Goal: Task Accomplishment & Management: Manage account settings

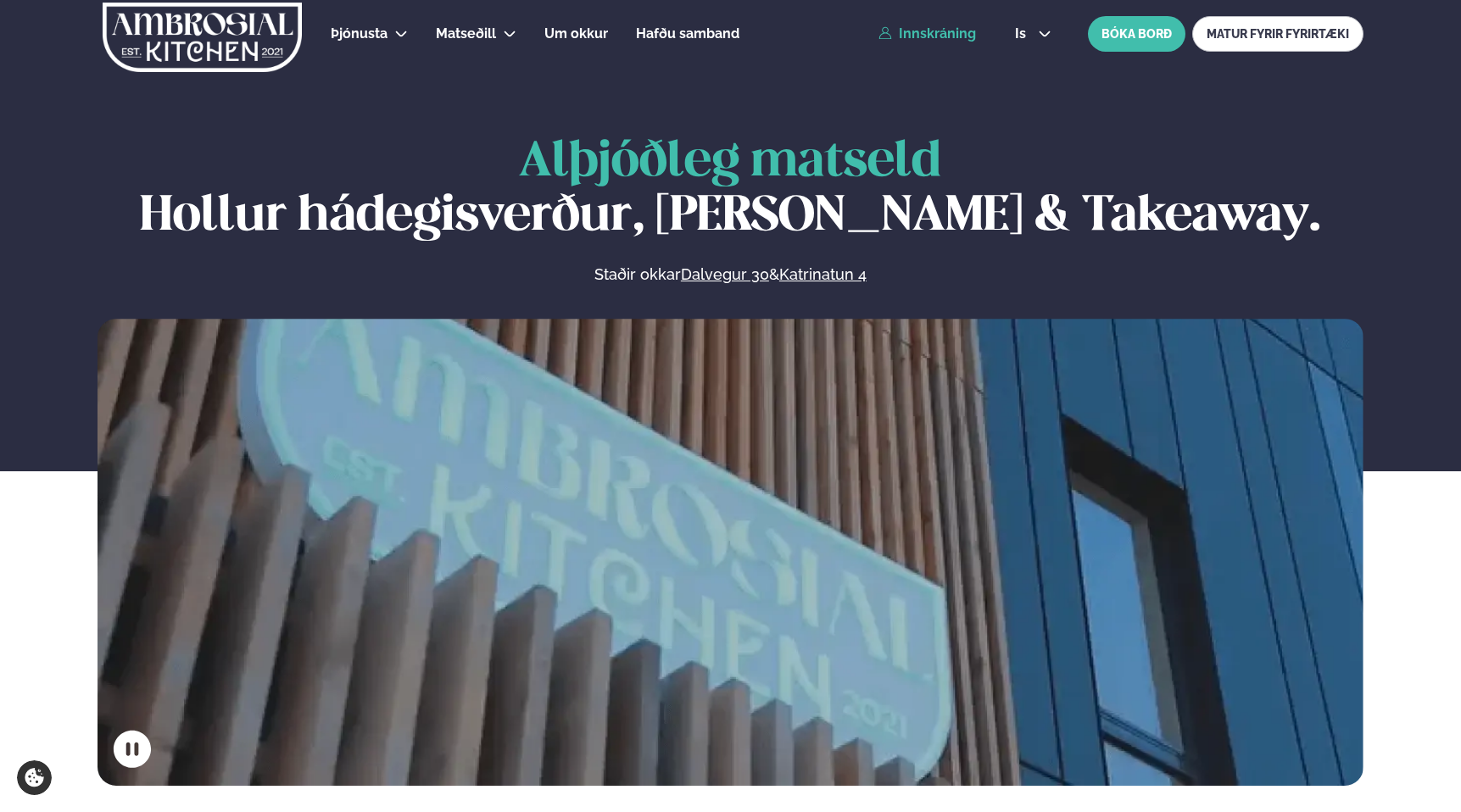
click at [933, 35] on link "Innskráning" at bounding box center [927, 33] width 97 height 15
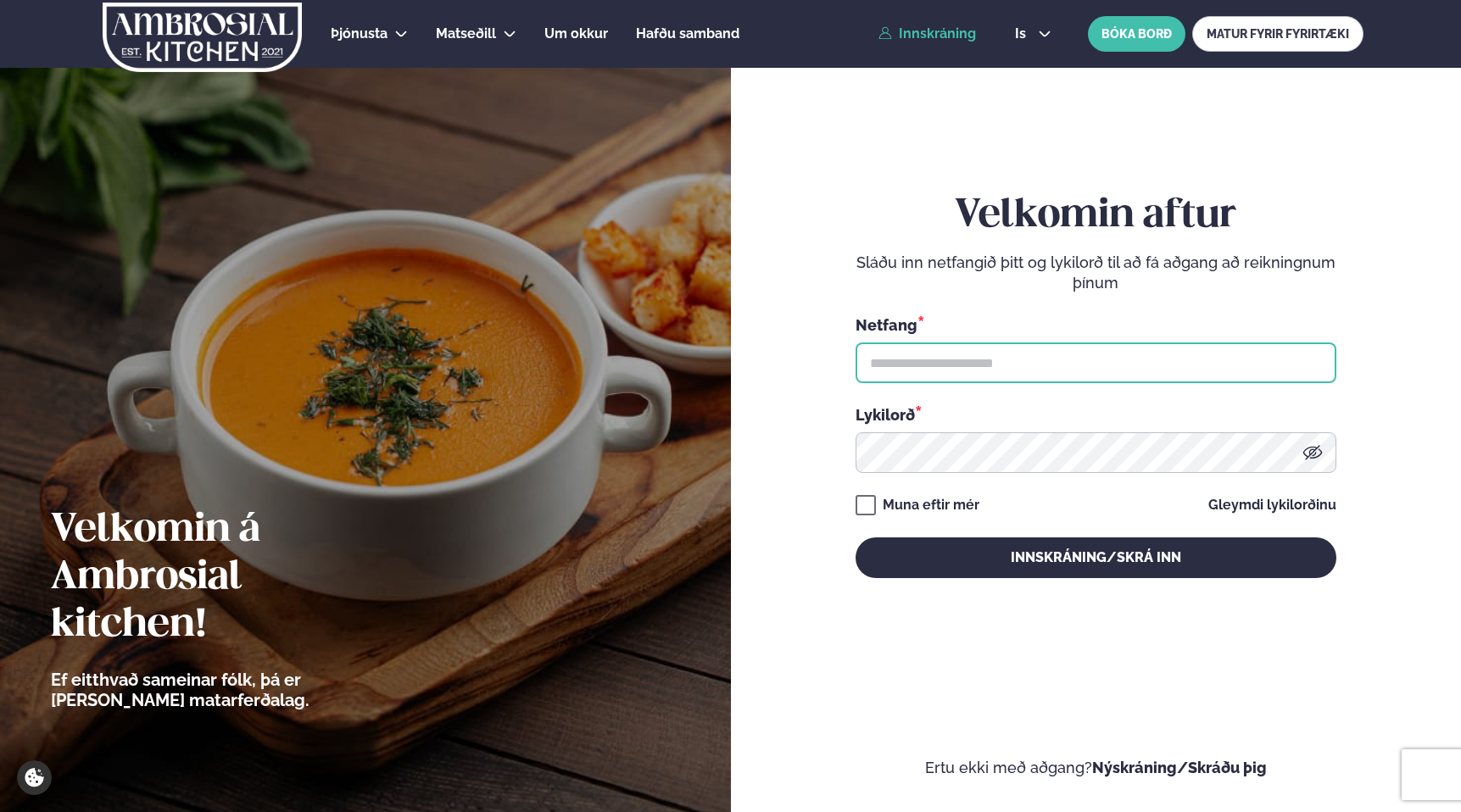
type input "**********"
click at [968, 376] on input "**********" at bounding box center [1096, 363] width 481 height 41
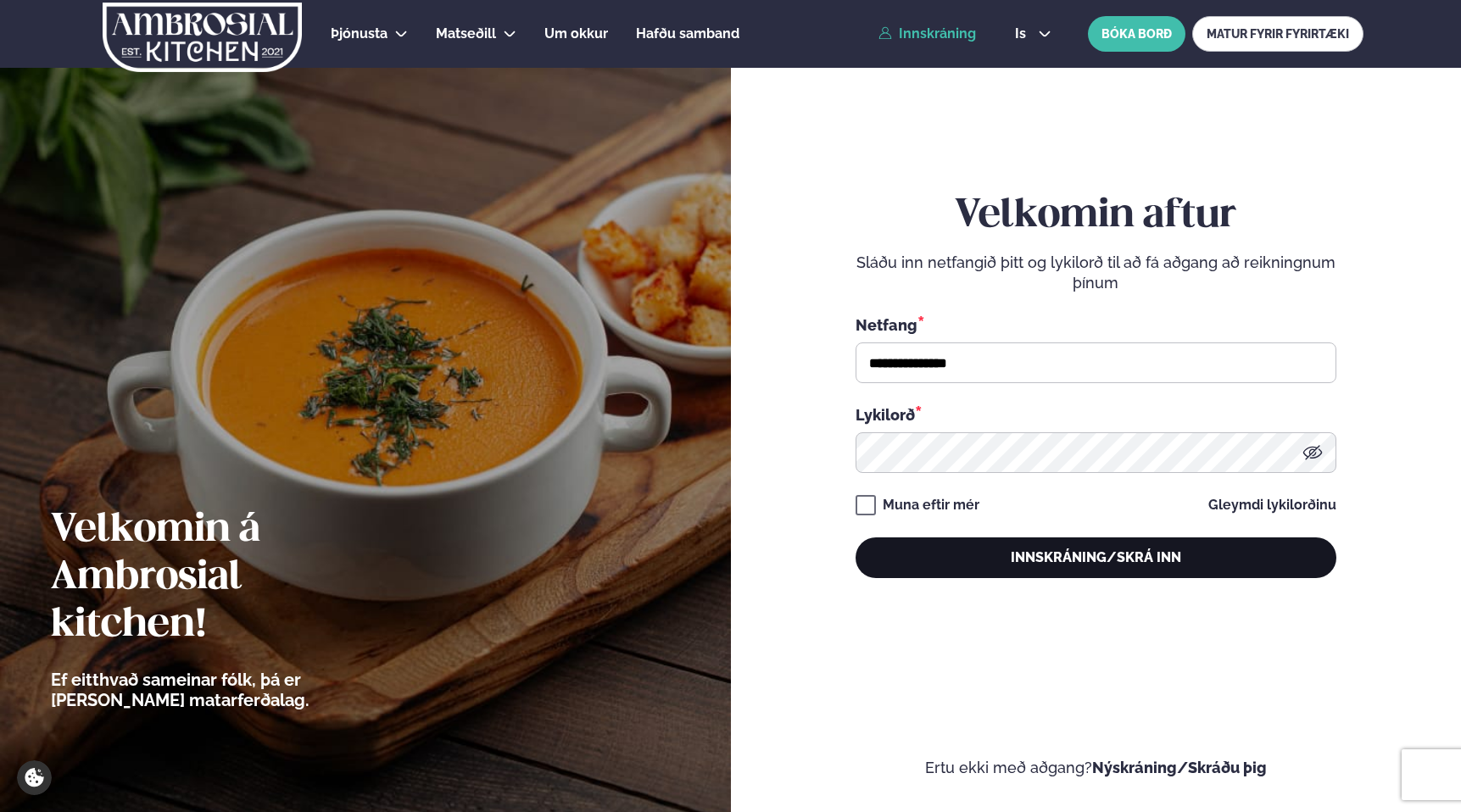
click at [981, 558] on button "Innskráning/Skrá inn" at bounding box center [1096, 558] width 481 height 41
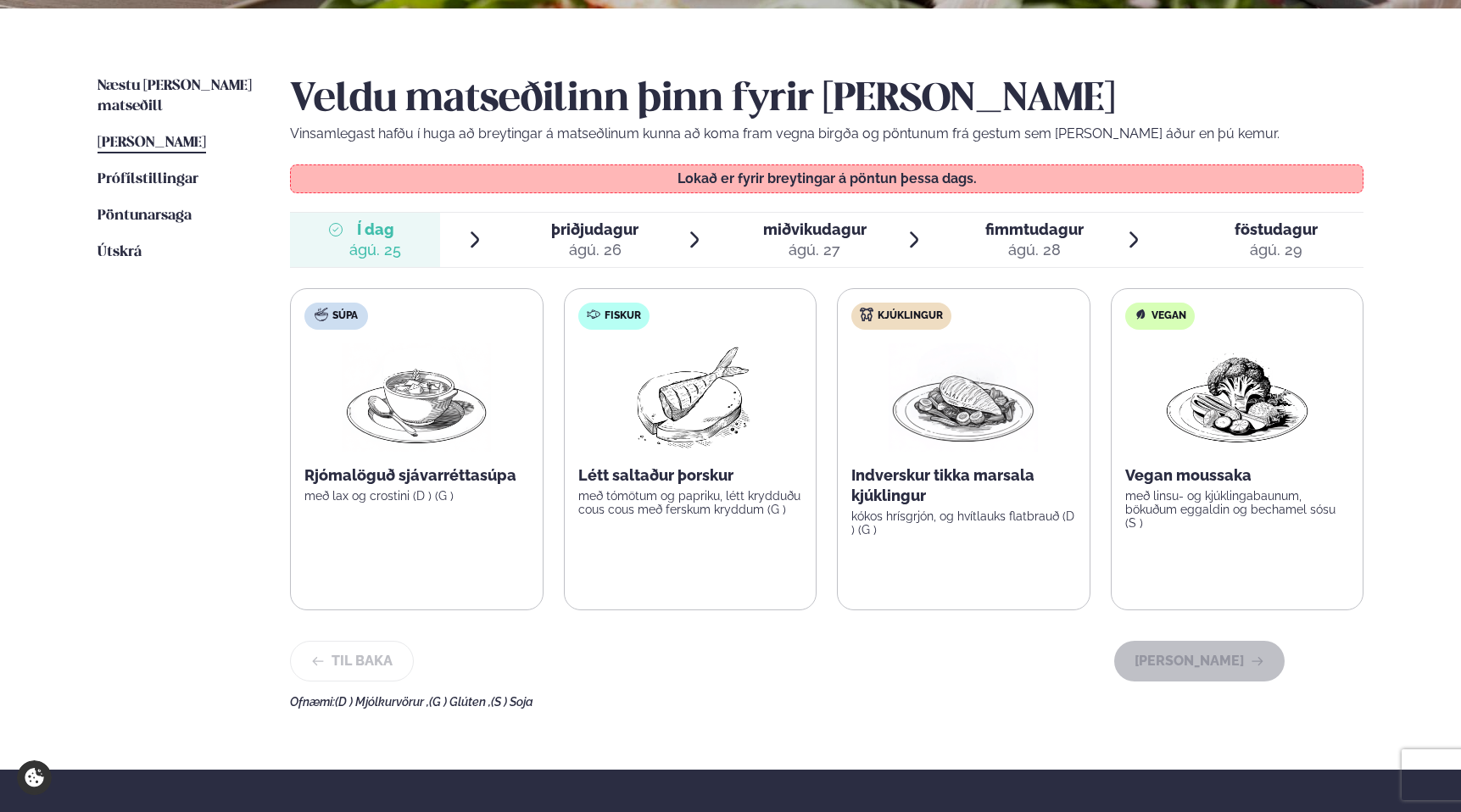
scroll to position [372, 0]
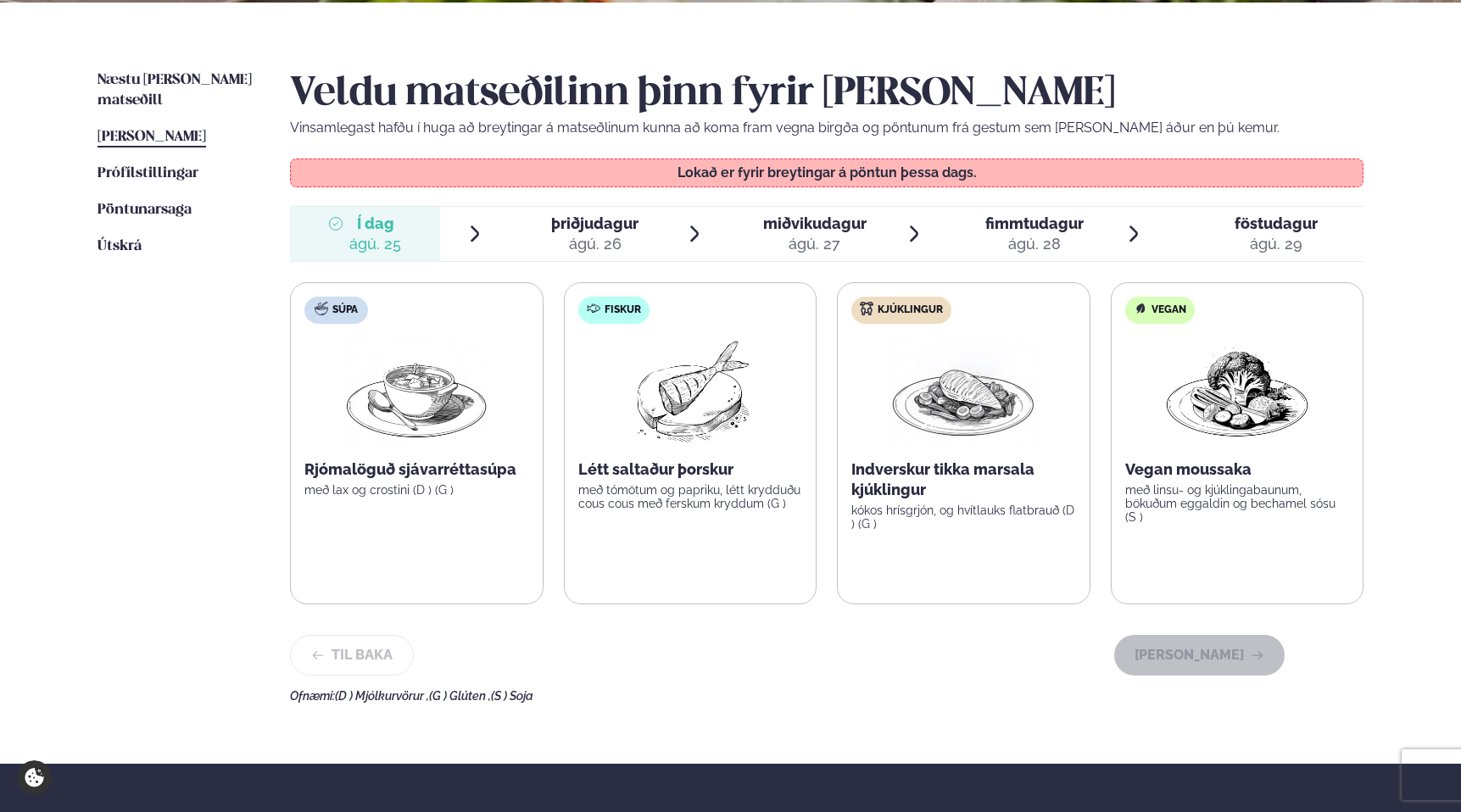
click at [285, 330] on div "Næstu [PERSON_NAME] matseðill Næsta vika [PERSON_NAME] matseðill [PERSON_NAME] …" at bounding box center [730, 383] width 1368 height 762
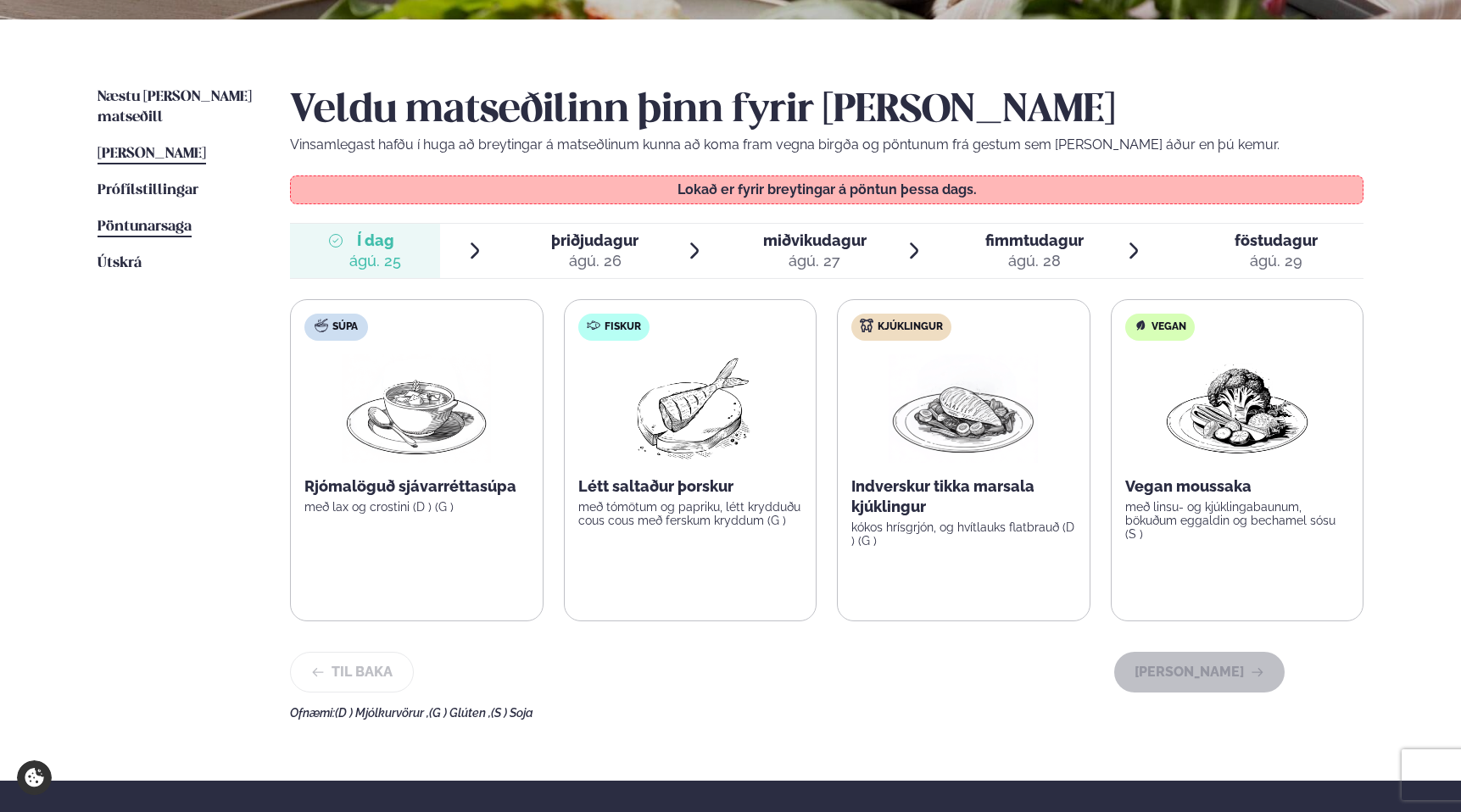
click at [165, 220] on span "Pöntunarsaga" at bounding box center [144, 227] width 94 height 15
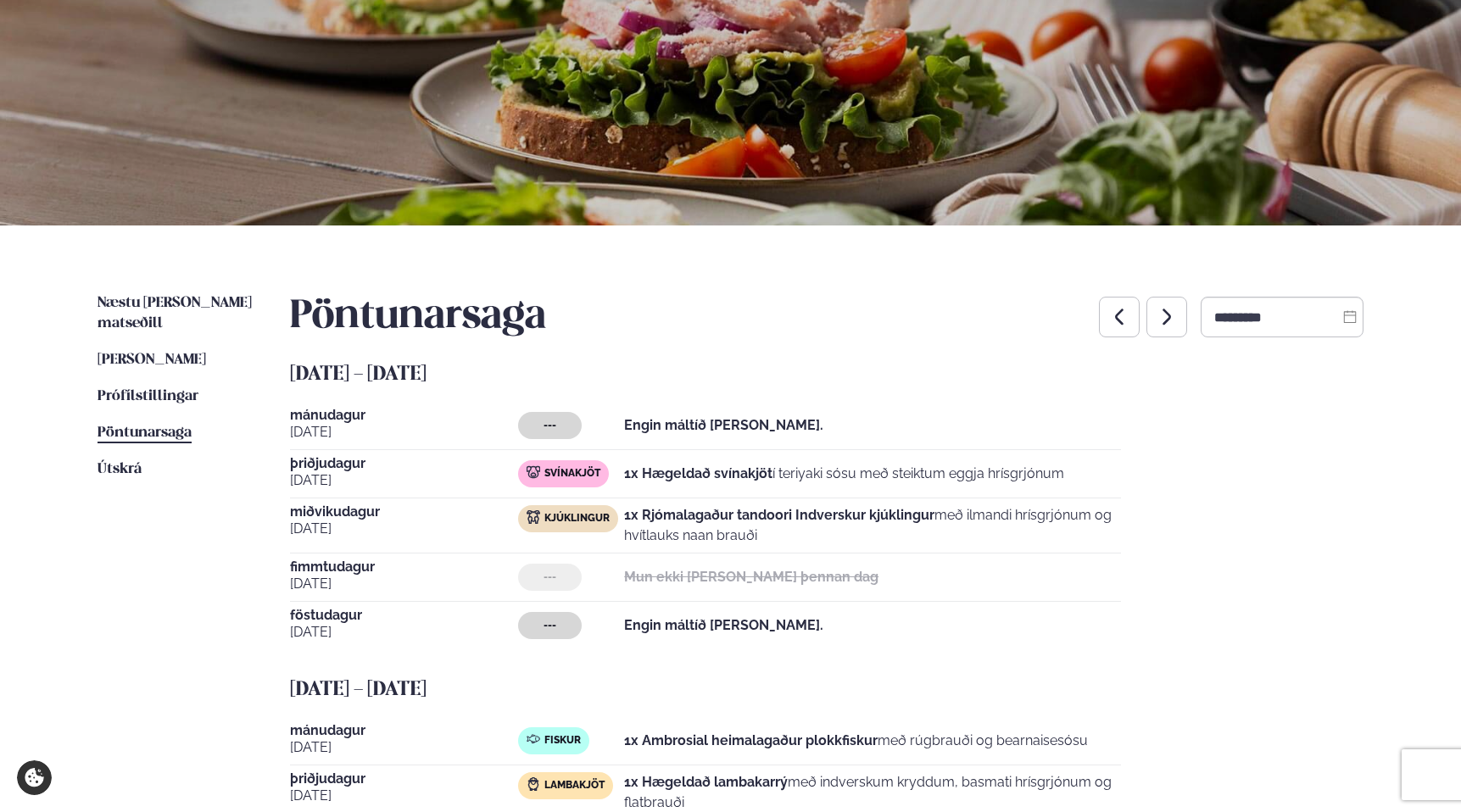
scroll to position [129, 0]
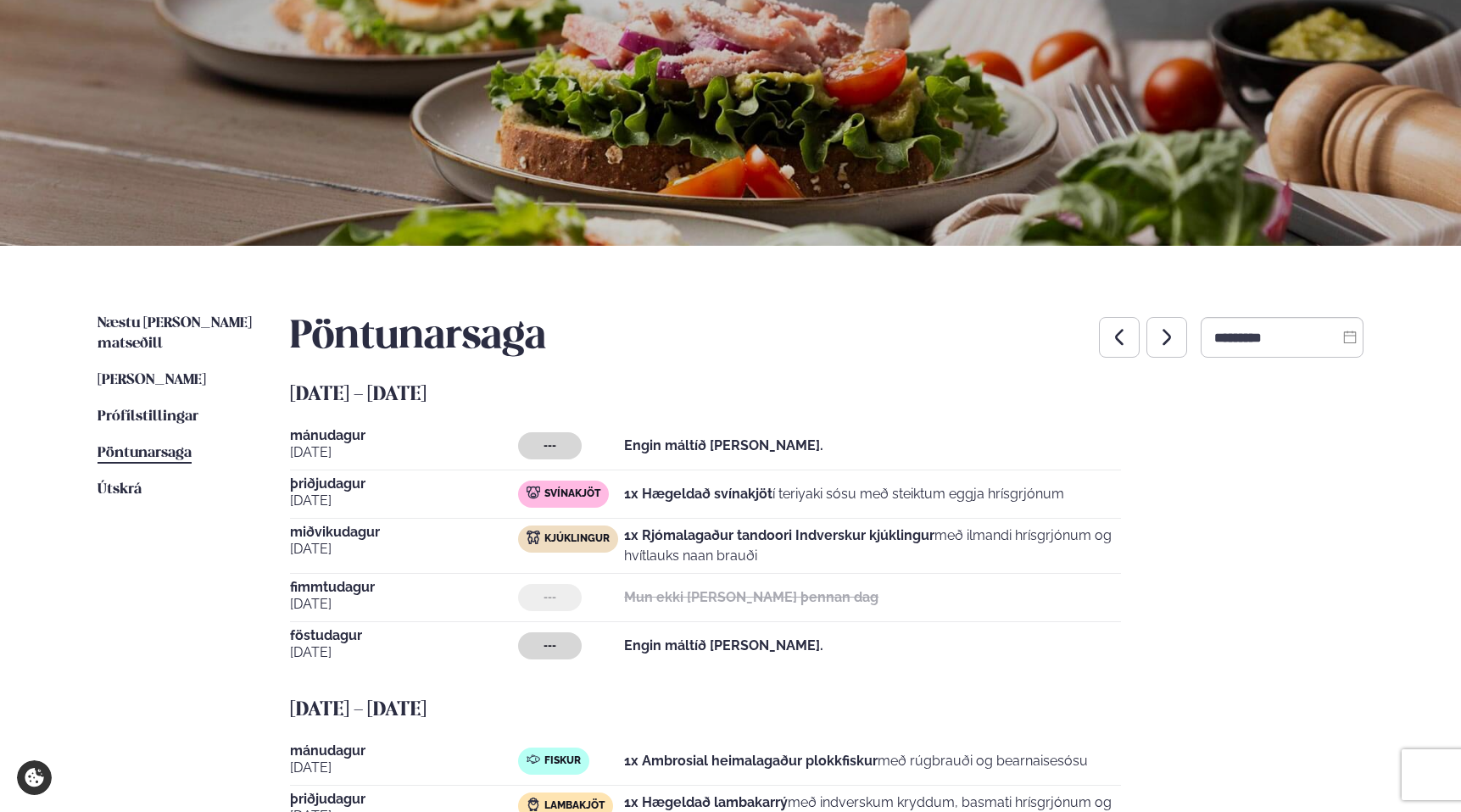
click at [187, 370] on ul "Næstu [PERSON_NAME] matseðill Næsta vika [PERSON_NAME] matseðill [PERSON_NAME] …" at bounding box center [176, 666] width 159 height 705
click at [187, 370] on link "[PERSON_NAME] matseðill [PERSON_NAME]" at bounding box center [151, 380] width 109 height 20
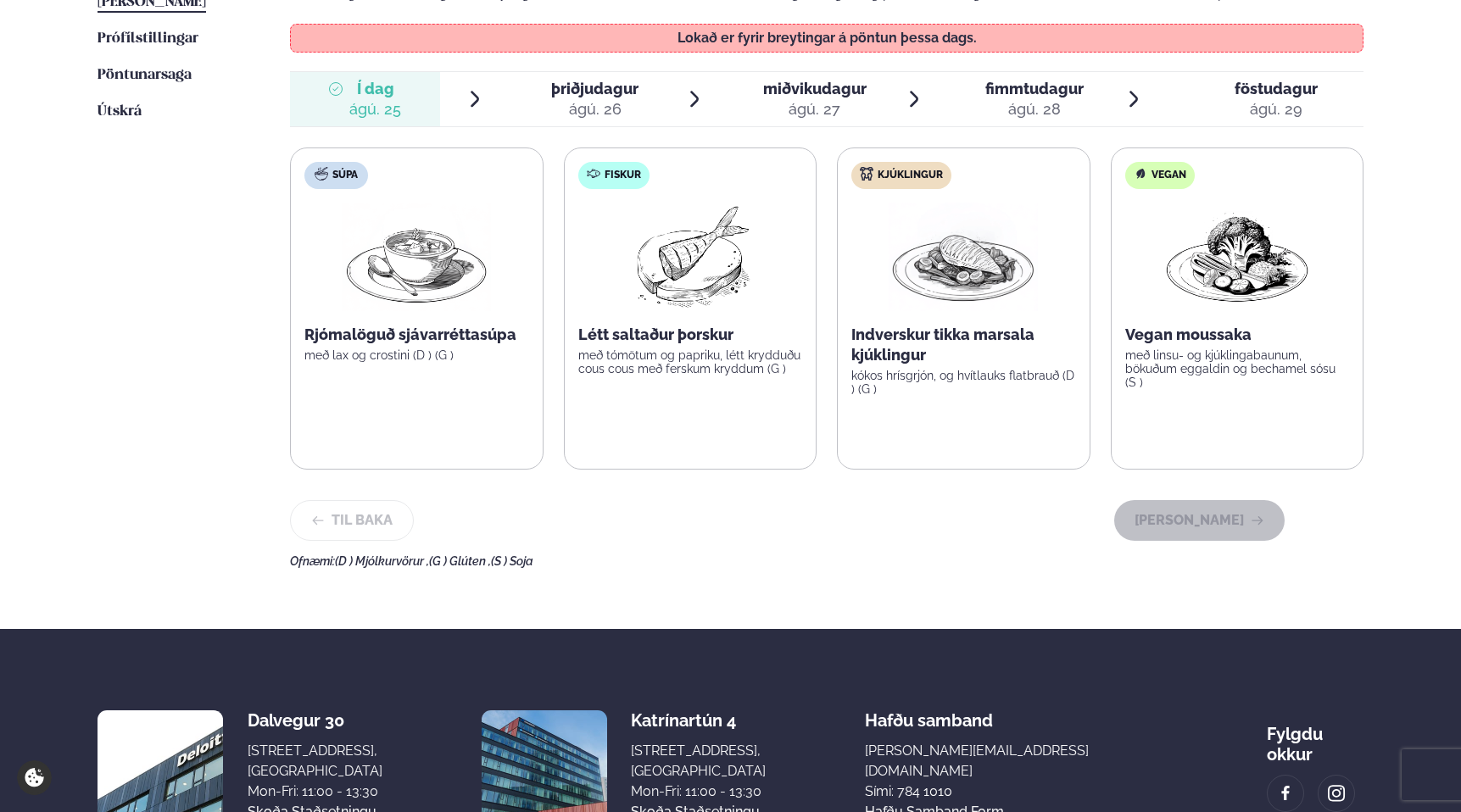
scroll to position [494, 0]
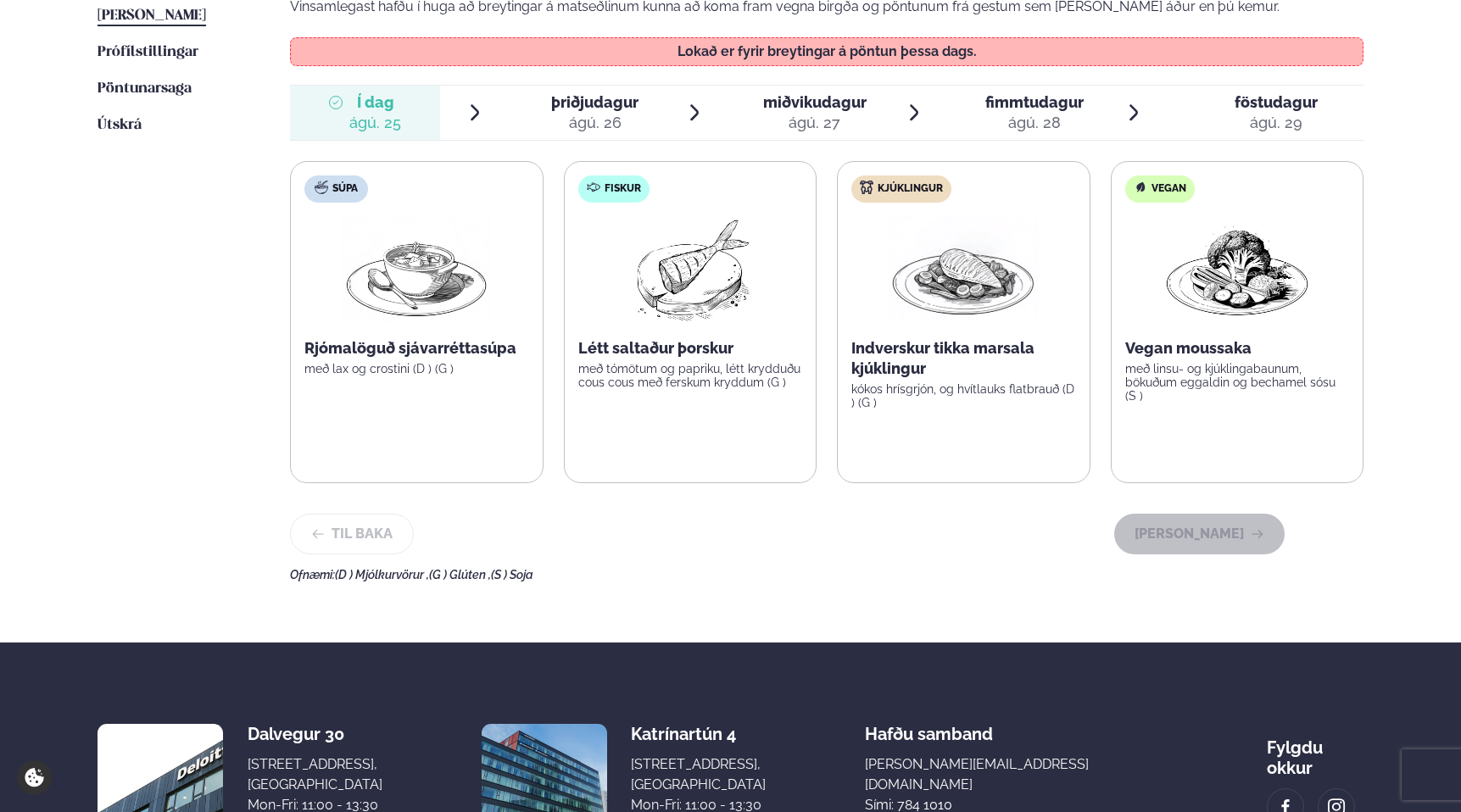
click at [565, 94] on span "þriðjudagur" at bounding box center [595, 102] width 87 height 18
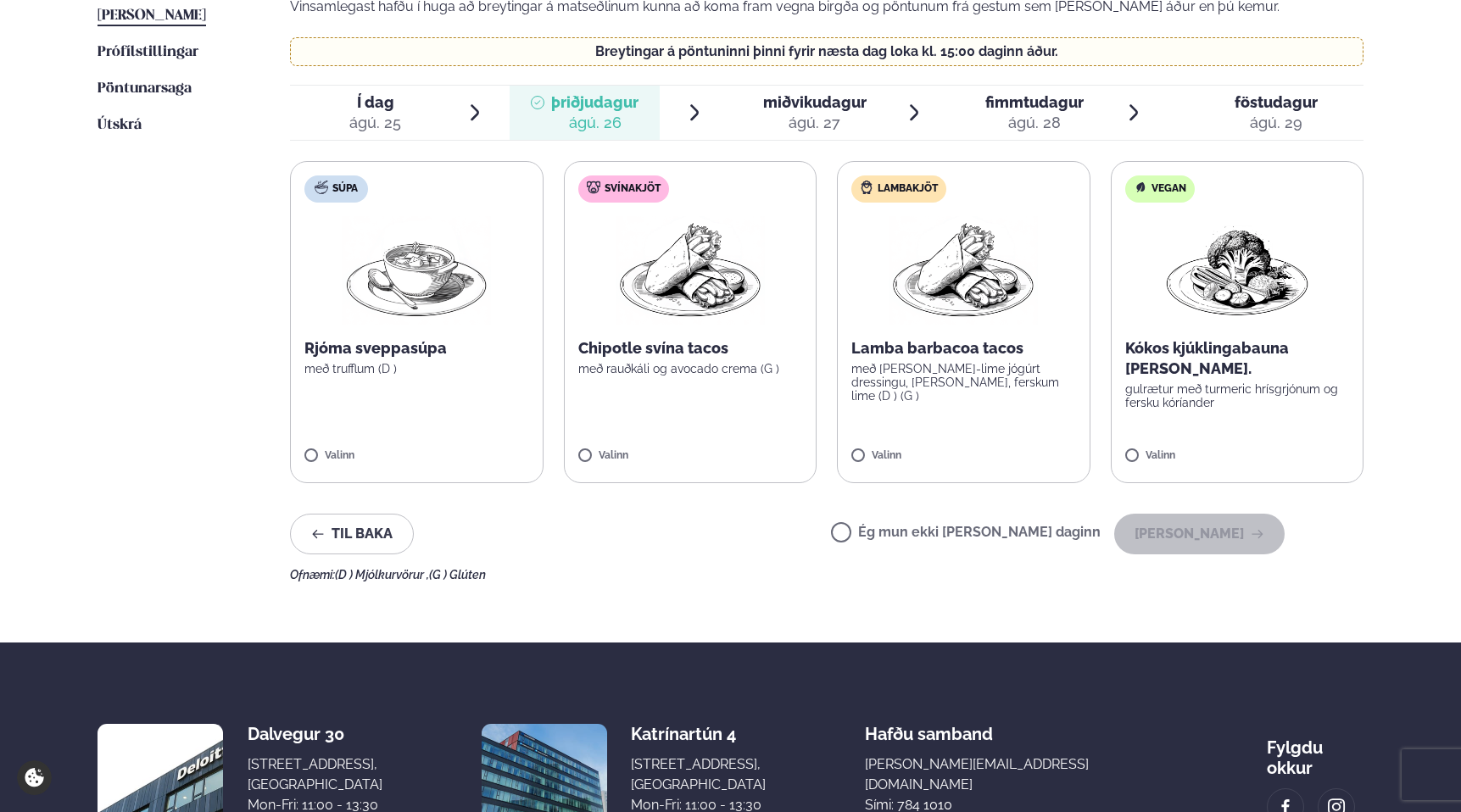
click at [457, 113] on li "Í dag Í d. [DATE]" at bounding box center [387, 112] width 195 height 54
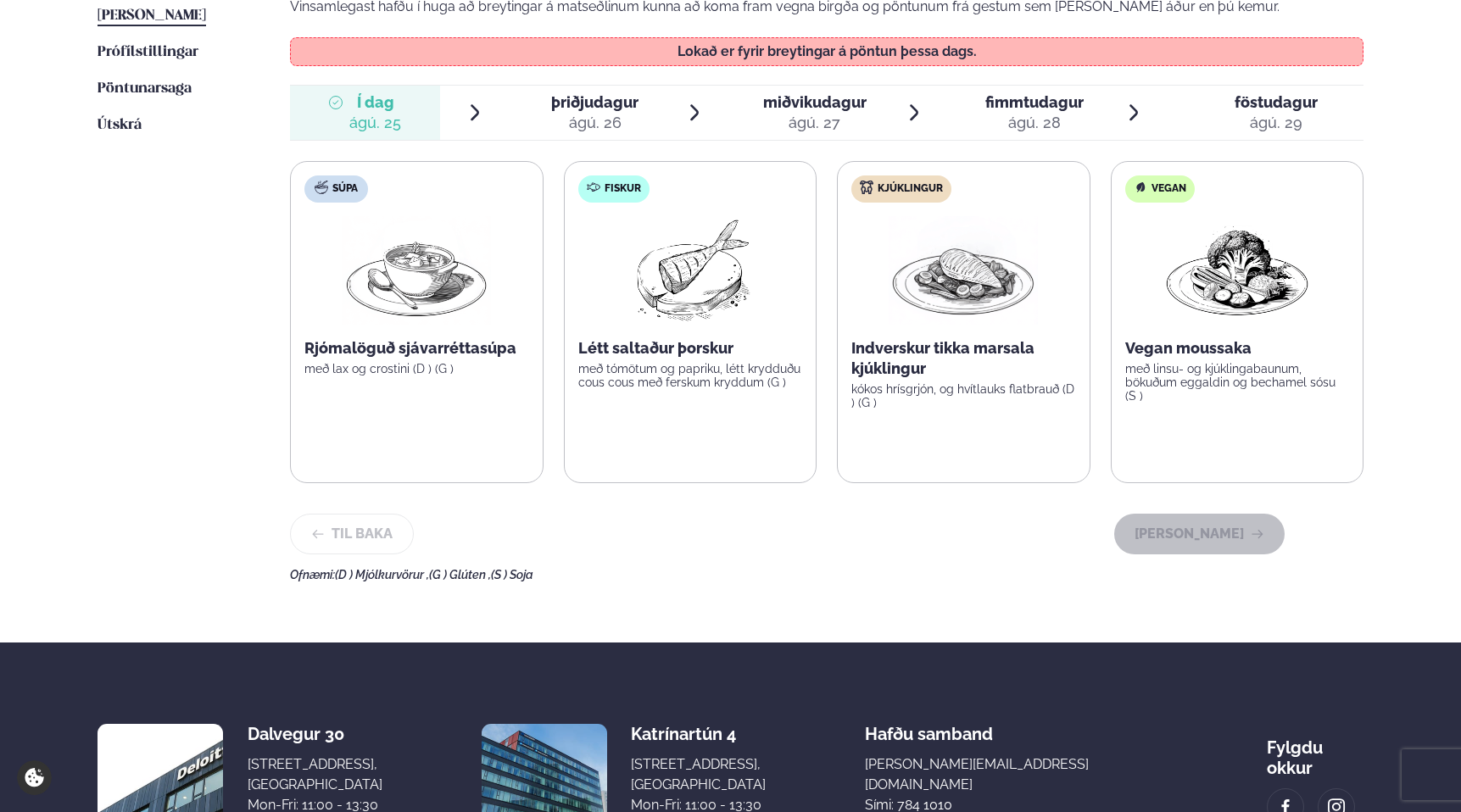
click at [554, 110] on span "þriðjudagur" at bounding box center [595, 102] width 87 height 18
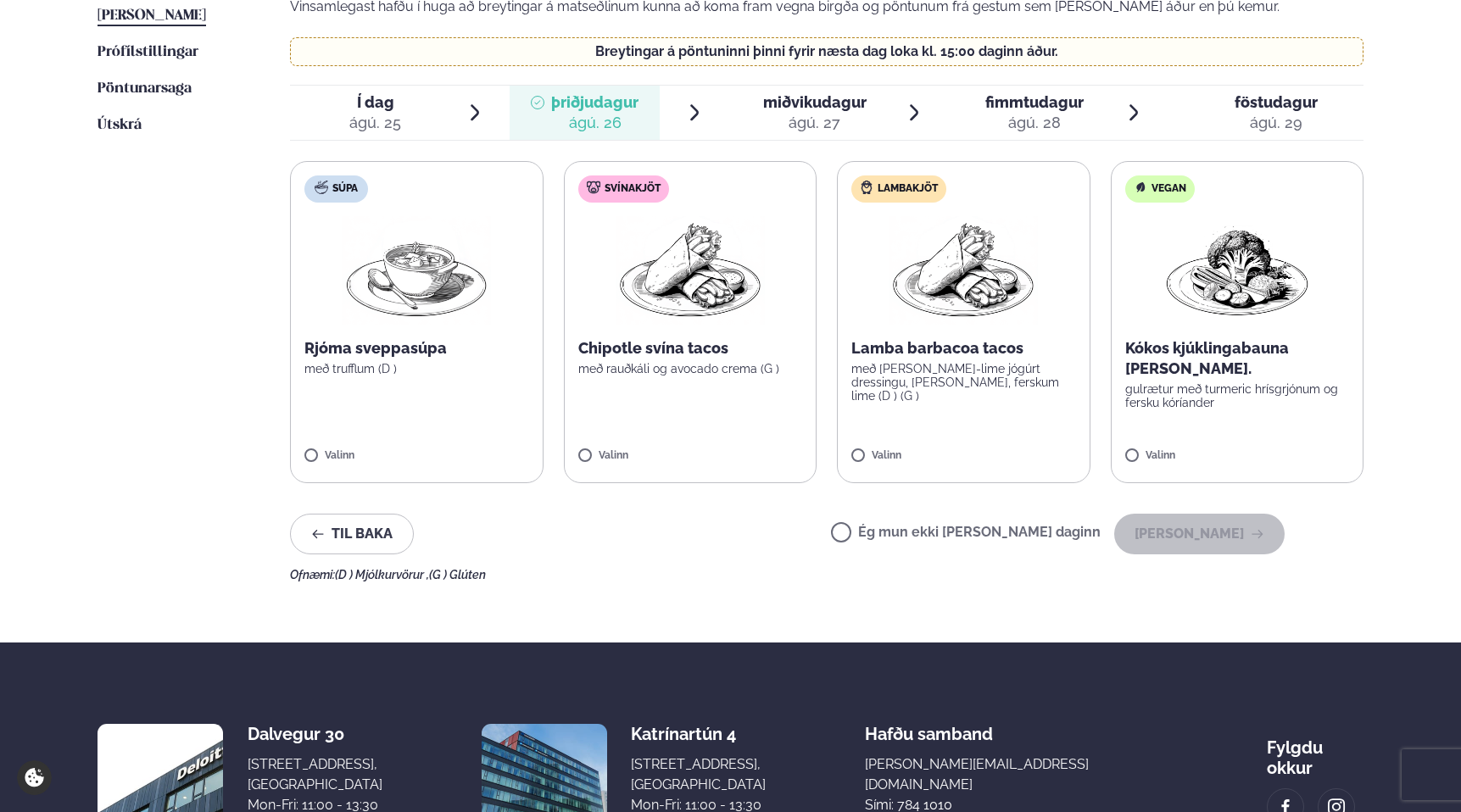
click at [788, 116] on div "ágú. 27" at bounding box center [814, 123] width 103 height 20
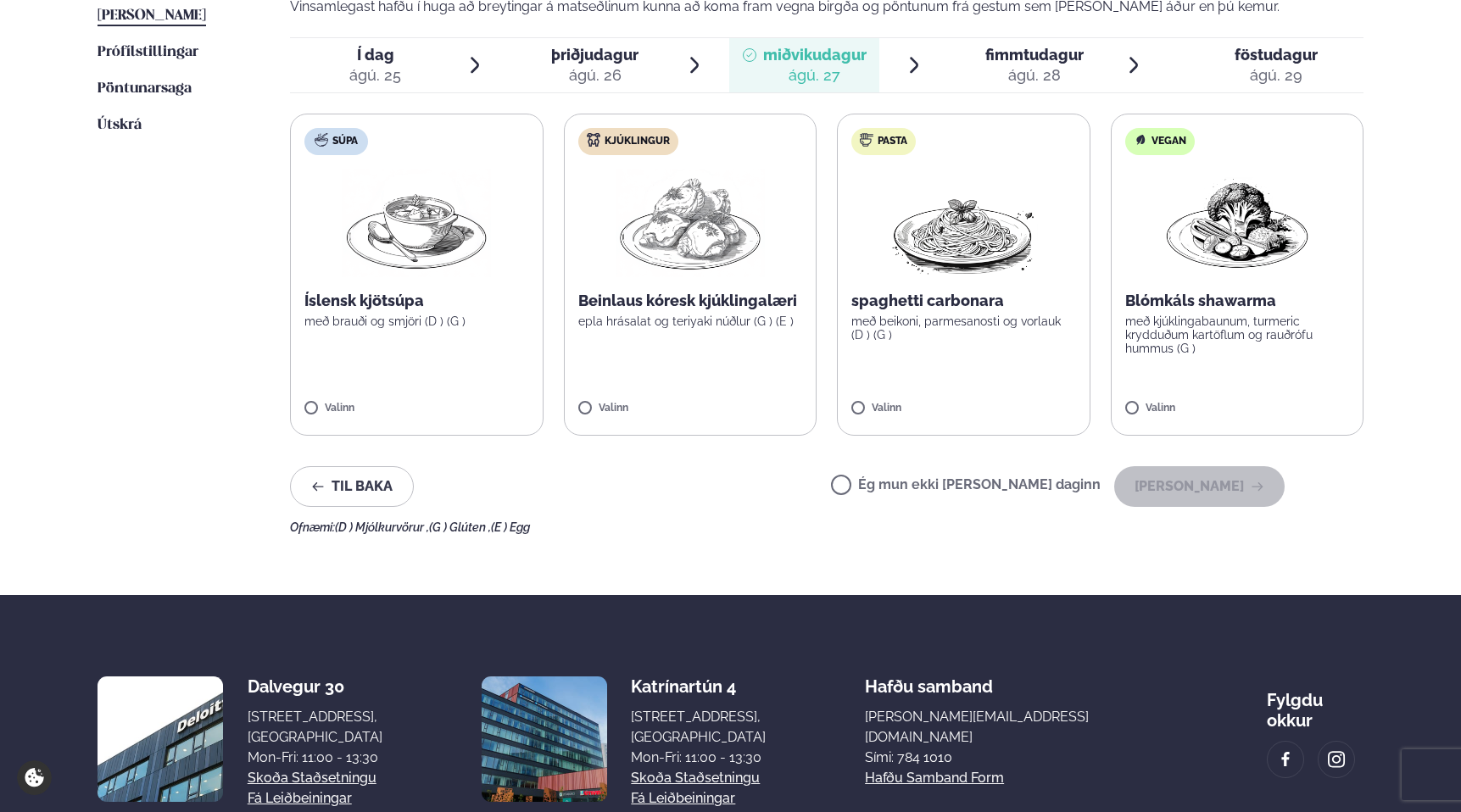
scroll to position [472, 0]
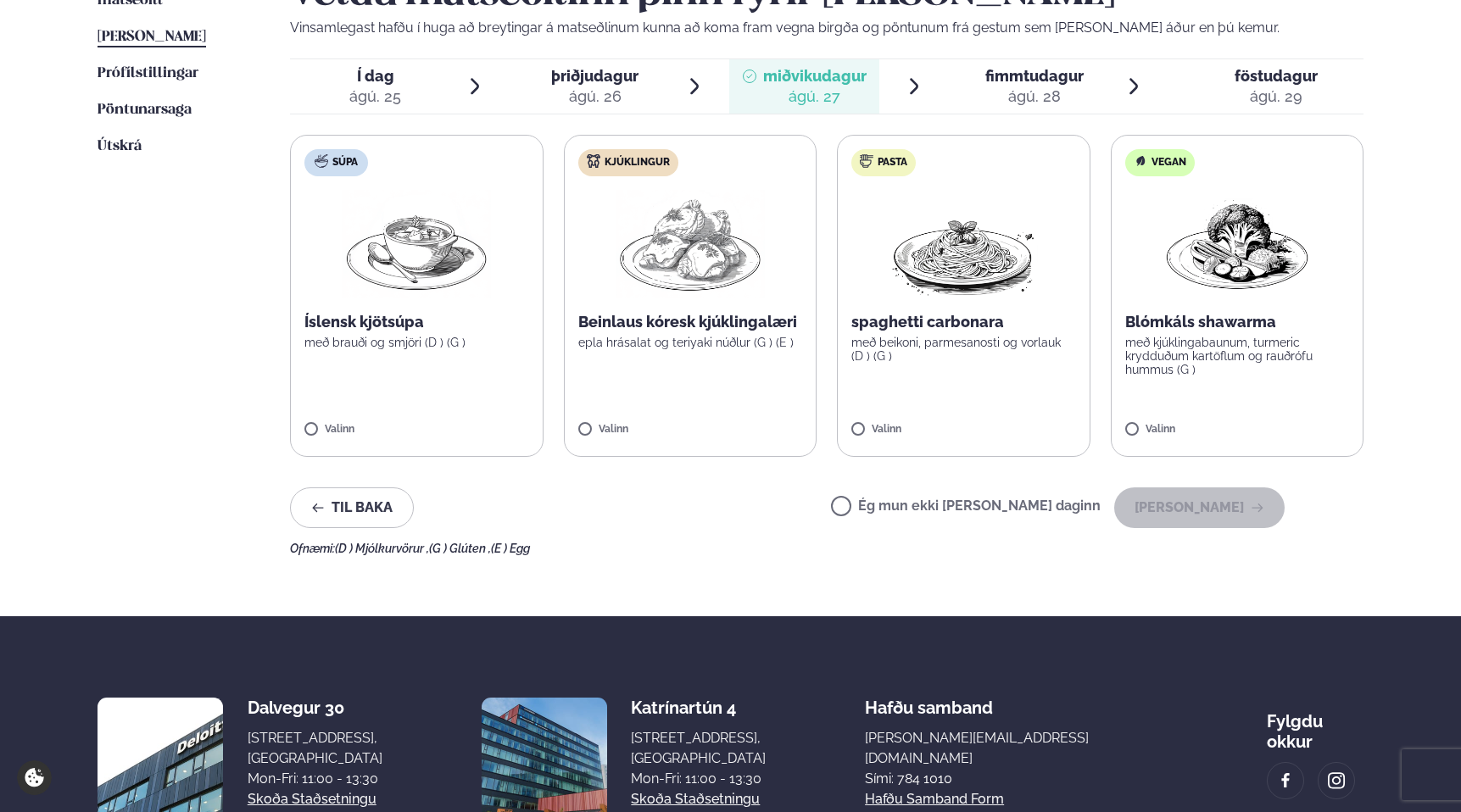
click at [1002, 76] on span "fimmtudagur" at bounding box center [1035, 75] width 98 height 18
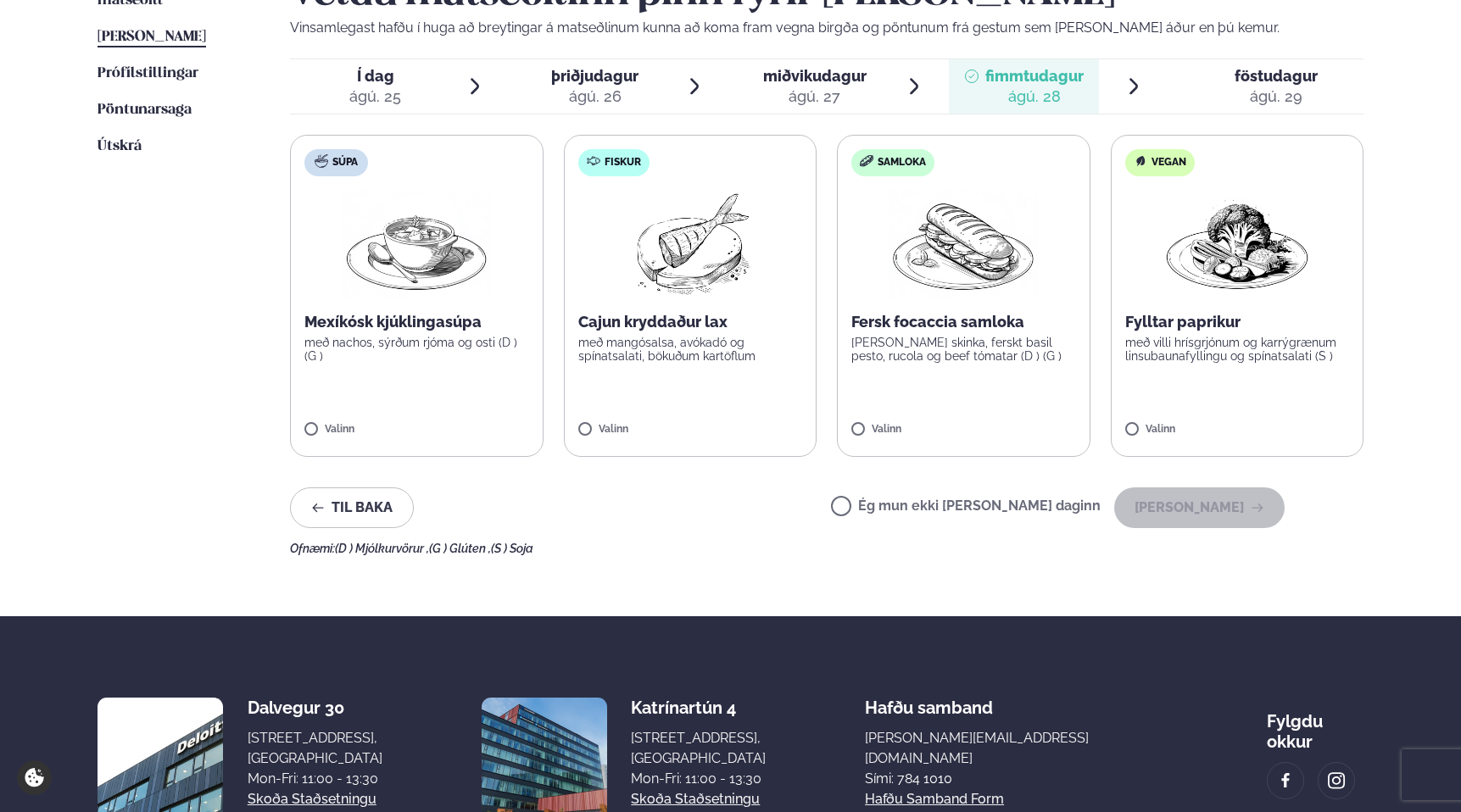
click at [1185, 77] on span "föstudagur fös. [DATE]" at bounding box center [1266, 86] width 195 height 54
